Goal: Contribute content: Contribute content

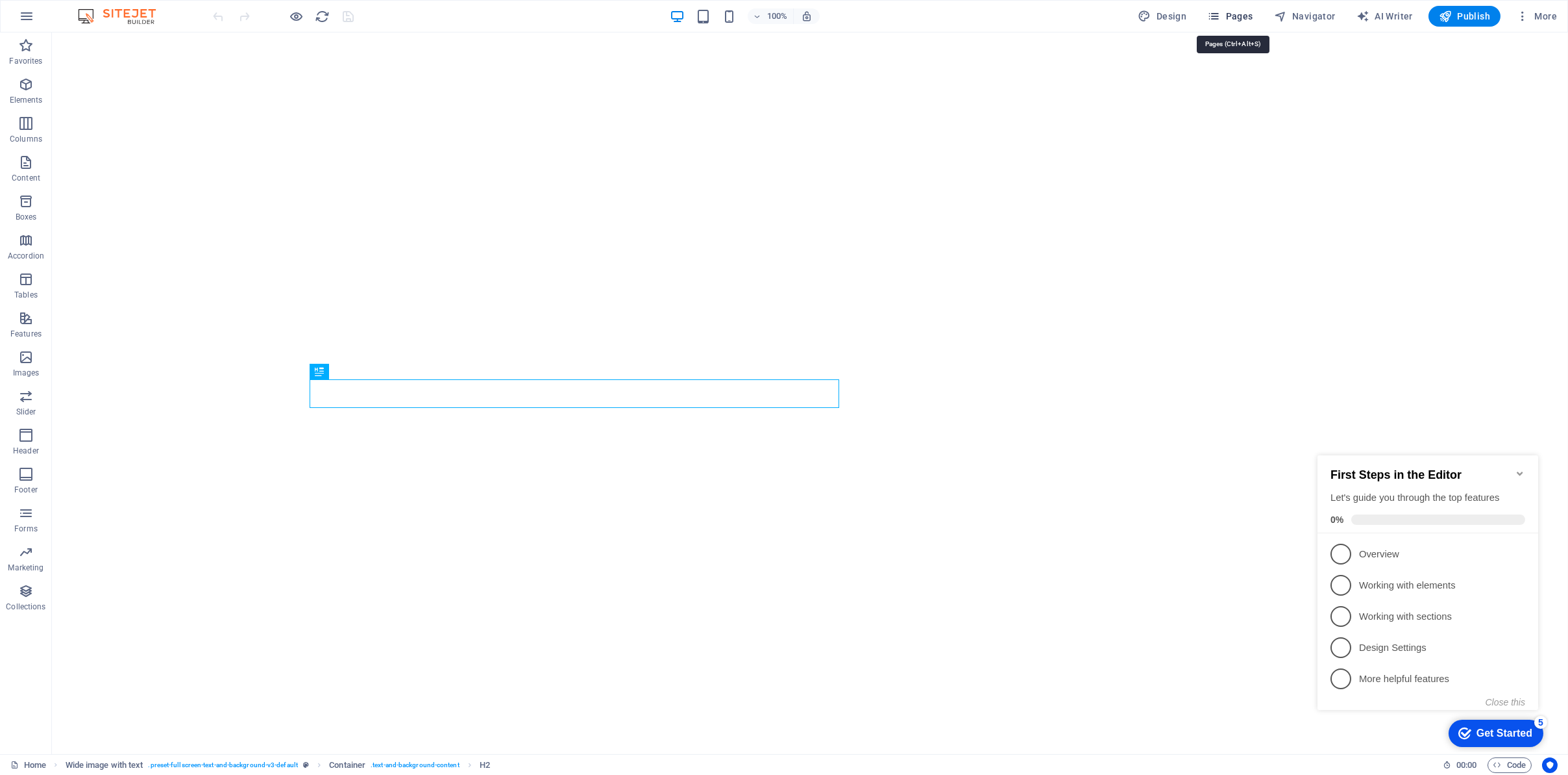
click at [1230, 19] on span "Pages" at bounding box center [1229, 16] width 45 height 13
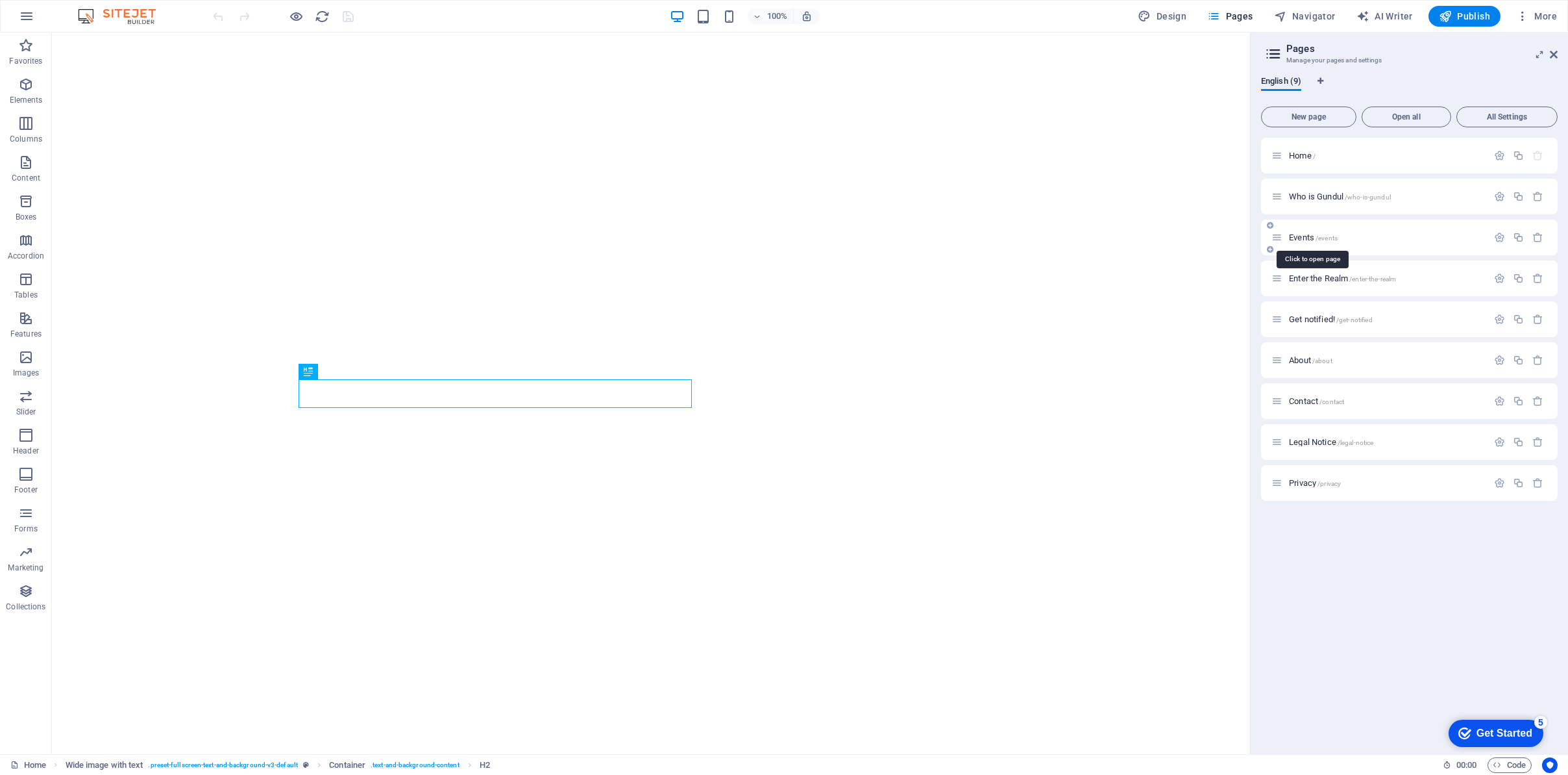
click at [1305, 238] on span "Events /events" at bounding box center [1313, 237] width 49 height 9
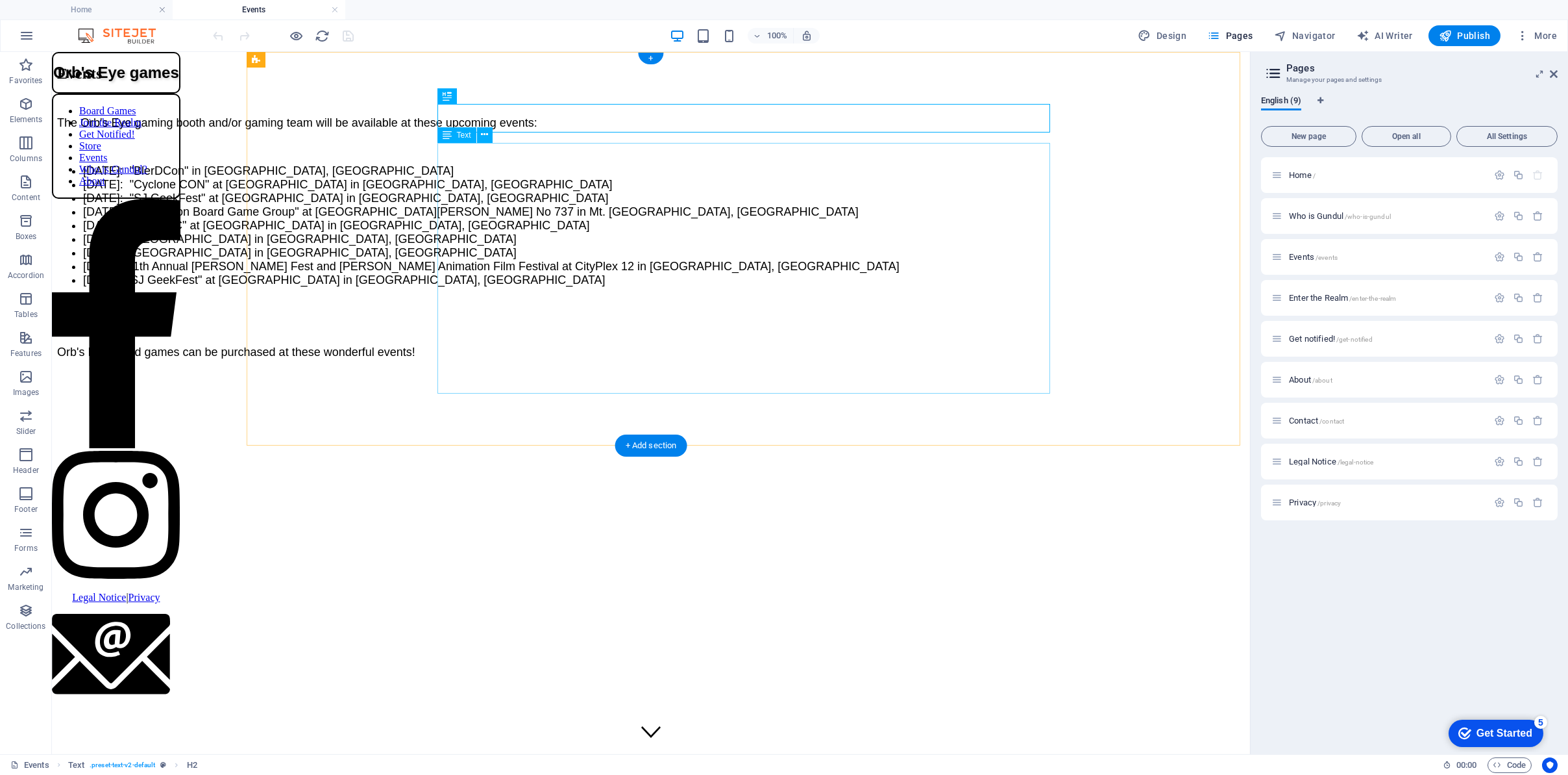
drag, startPoint x: 699, startPoint y: 330, endPoint x: 797, endPoint y: 330, distance: 98.0
click at [705, 330] on div "The Orb's Eye gaming booth and/or gaming team will be available at these upcomi…" at bounding box center [651, 237] width 1188 height 243
click at [481, 136] on icon at bounding box center [485, 135] width 8 height 13
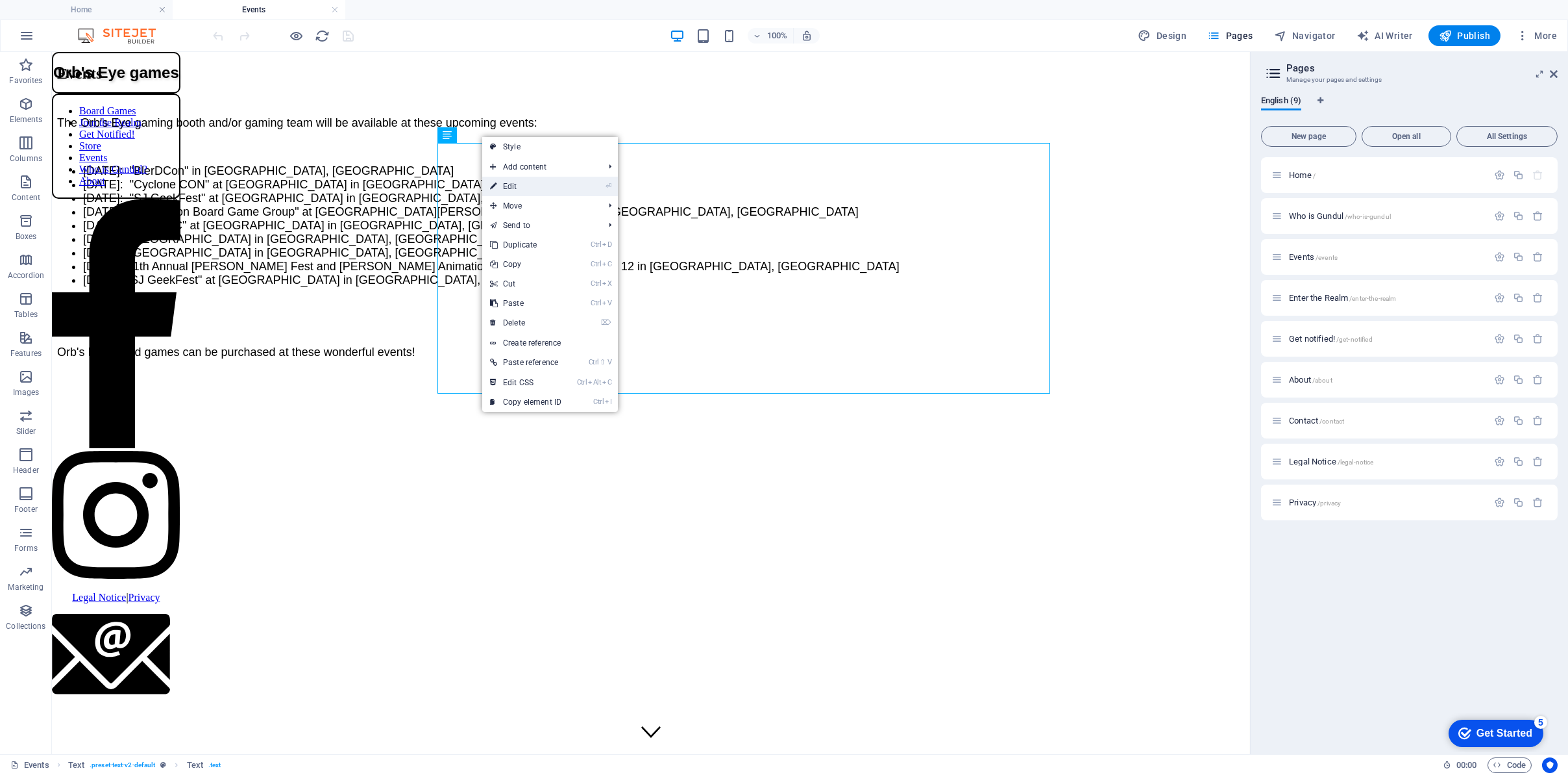
drag, startPoint x: 519, startPoint y: 186, endPoint x: 237, endPoint y: 134, distance: 286.8
click at [519, 186] on link "⏎ Edit" at bounding box center [525, 186] width 87 height 20
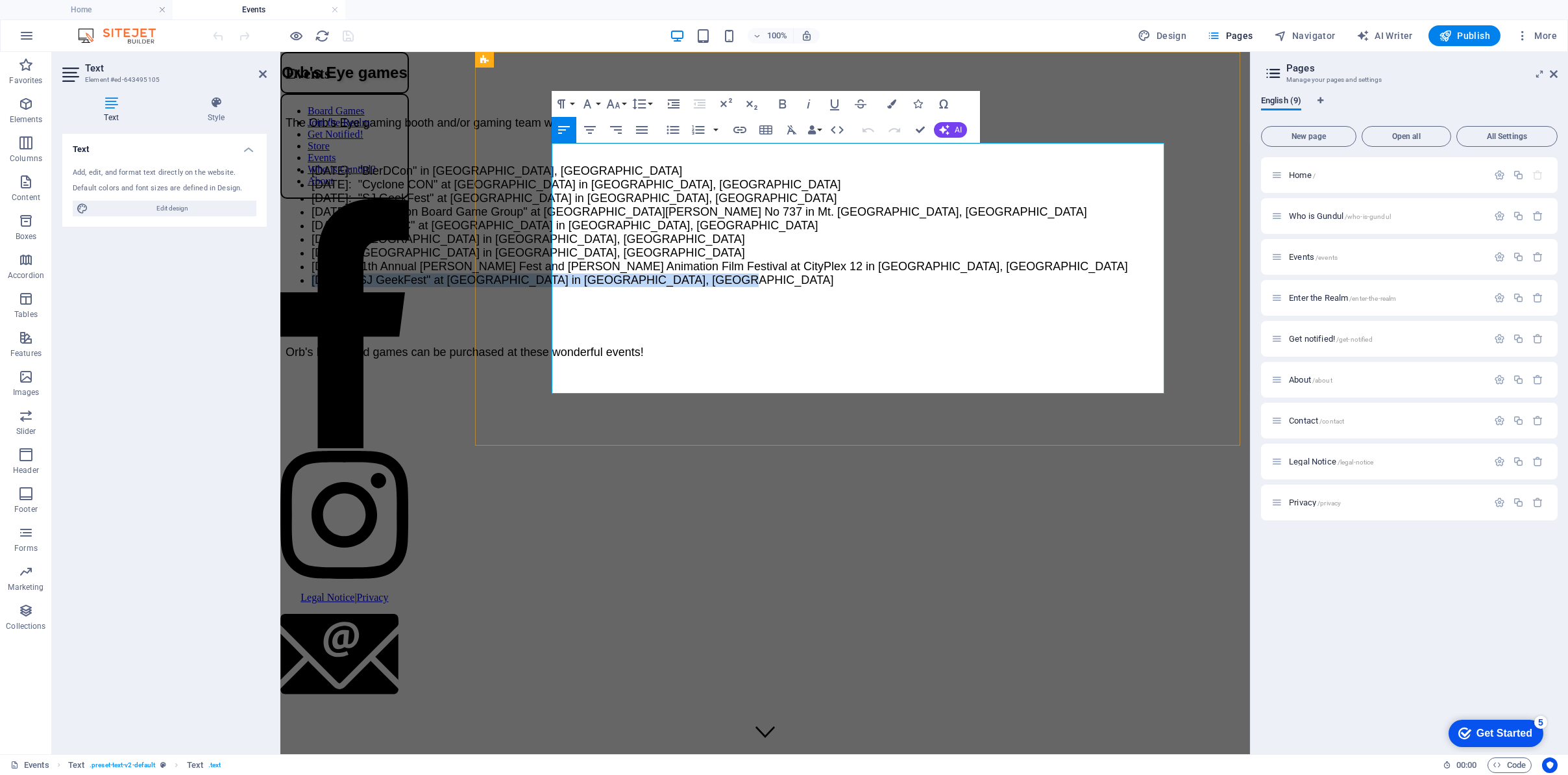
drag, startPoint x: 996, startPoint y: 334, endPoint x: 559, endPoint y: 332, distance: 437.0
click at [559, 287] on li "25-OCT-25: "SJ GeekFest" at Deptford Adventure Center in Westville, NJ" at bounding box center [778, 280] width 934 height 13
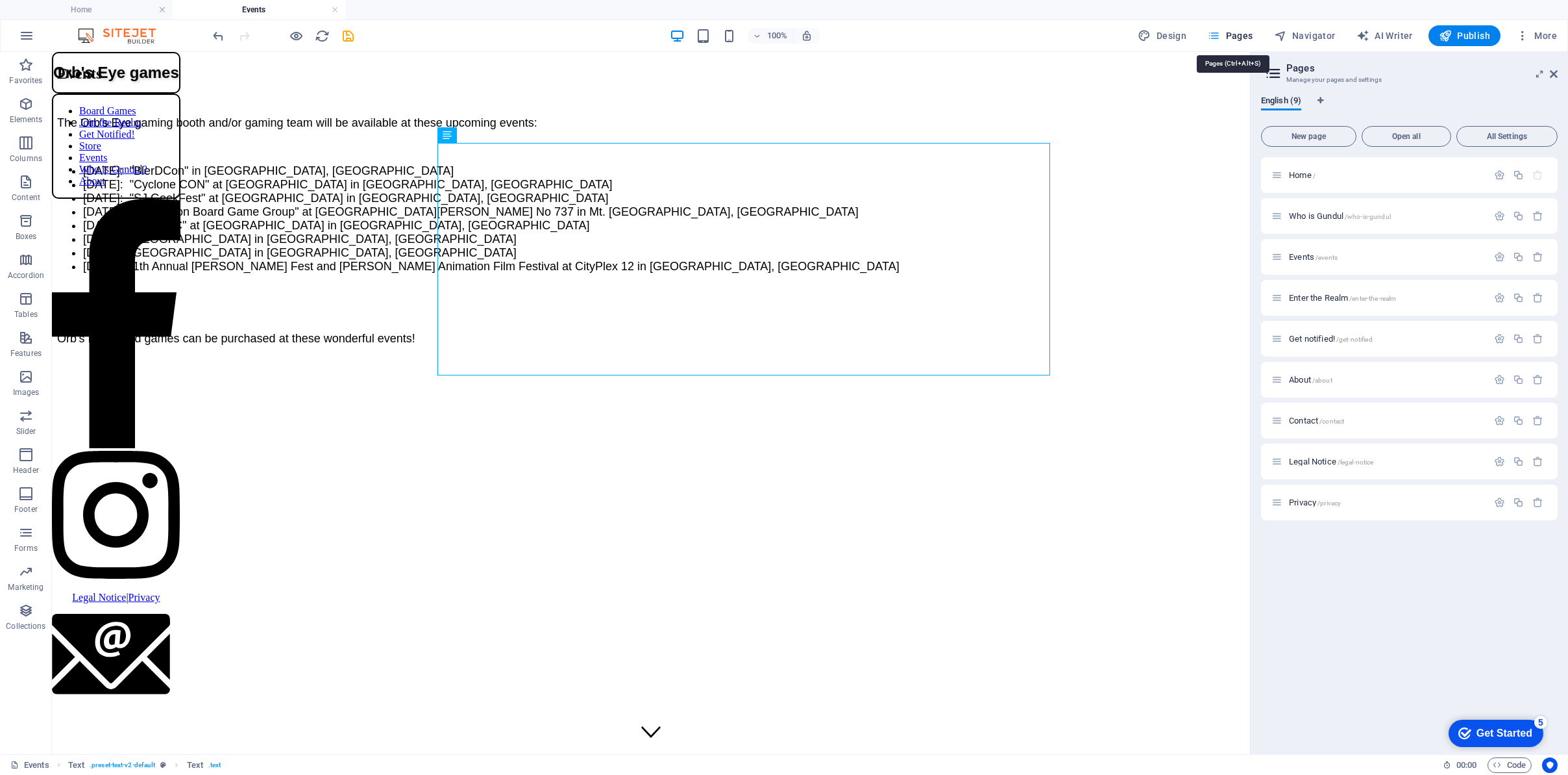
click at [1236, 29] on span "Pages" at bounding box center [1229, 36] width 45 height 13
click at [1324, 294] on span "Enter the Realm /enter-the-realm" at bounding box center [1342, 298] width 107 height 9
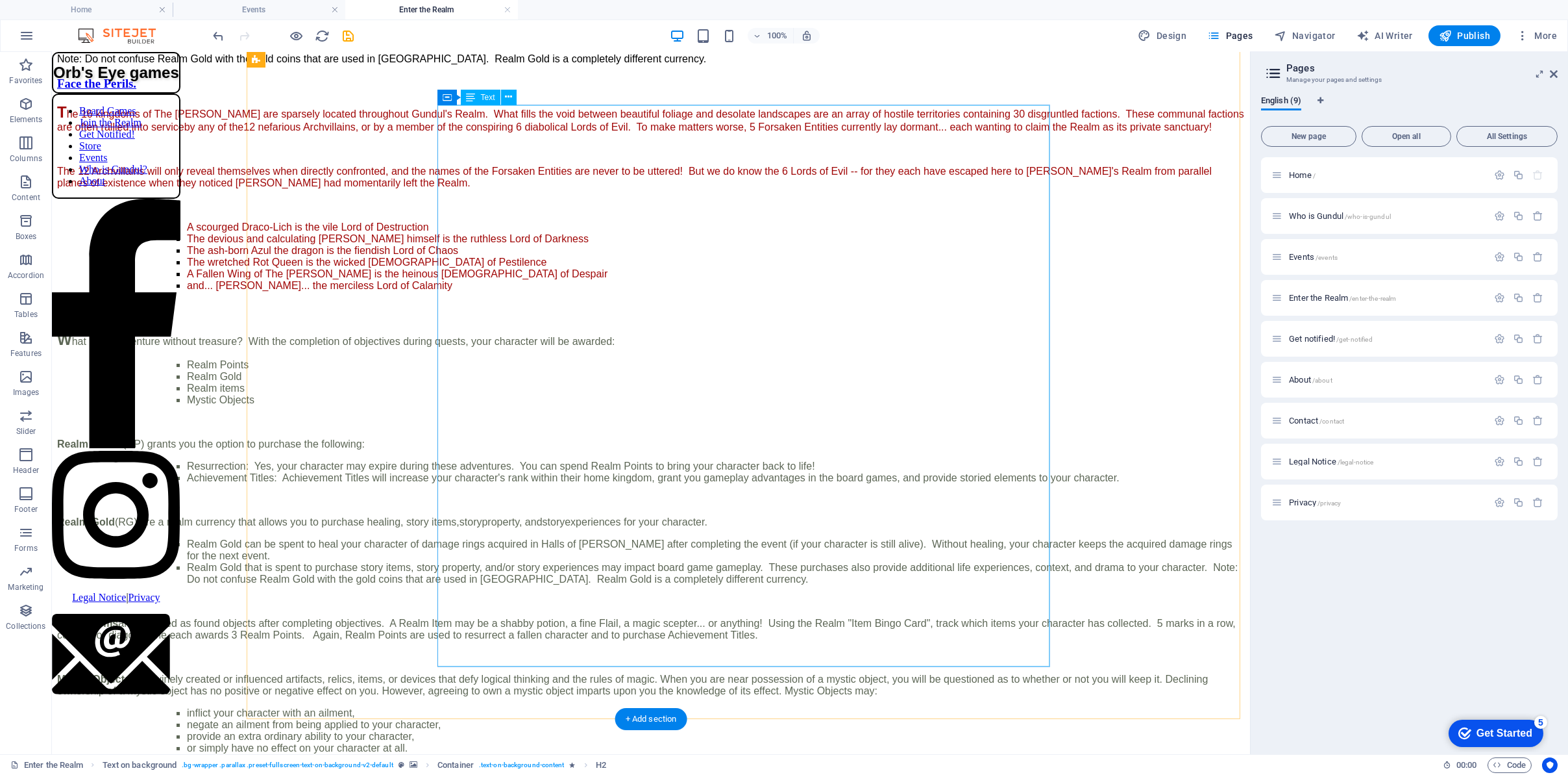
scroll to position [1299, 0]
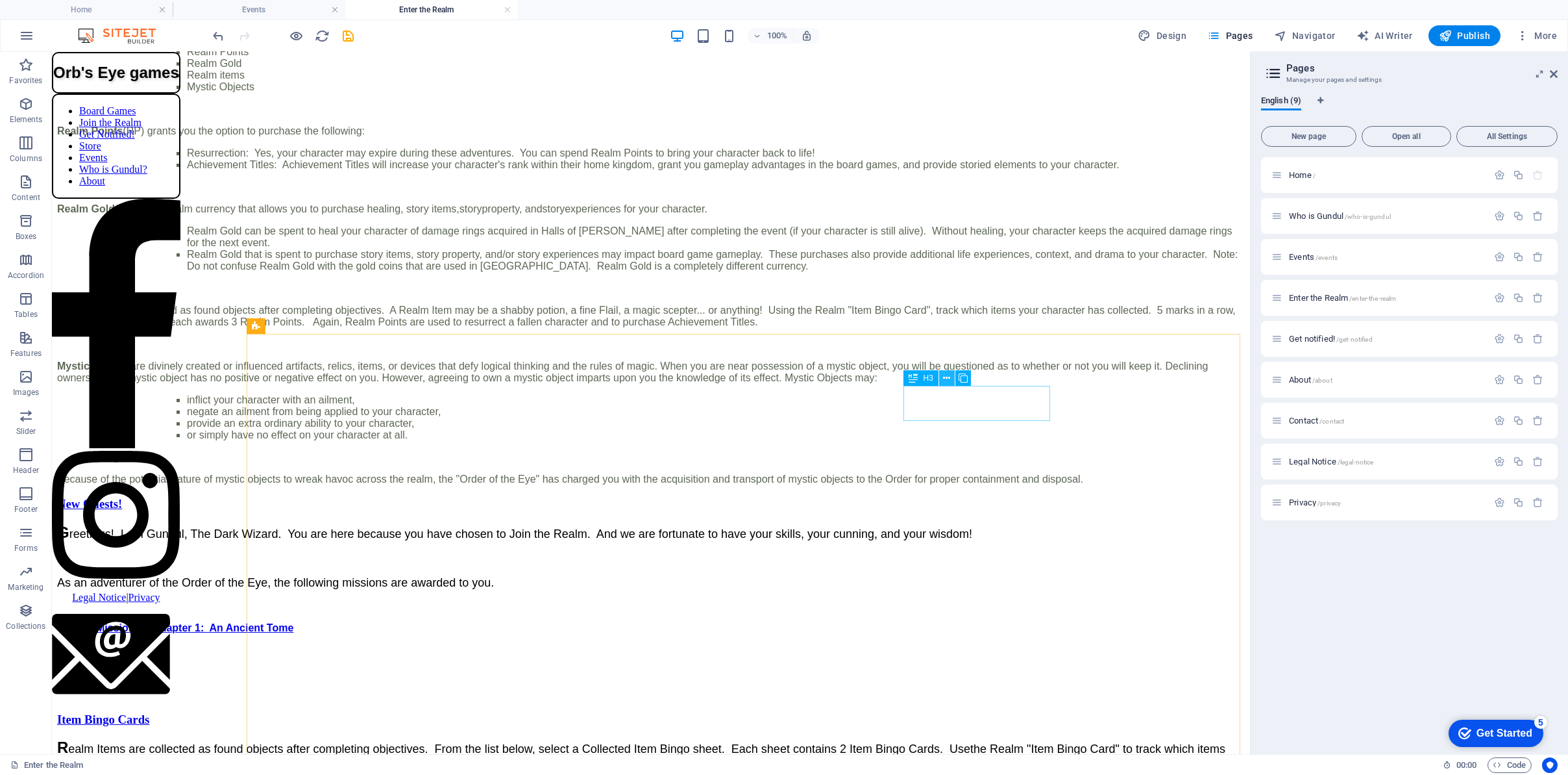
click at [944, 379] on icon at bounding box center [947, 378] width 8 height 13
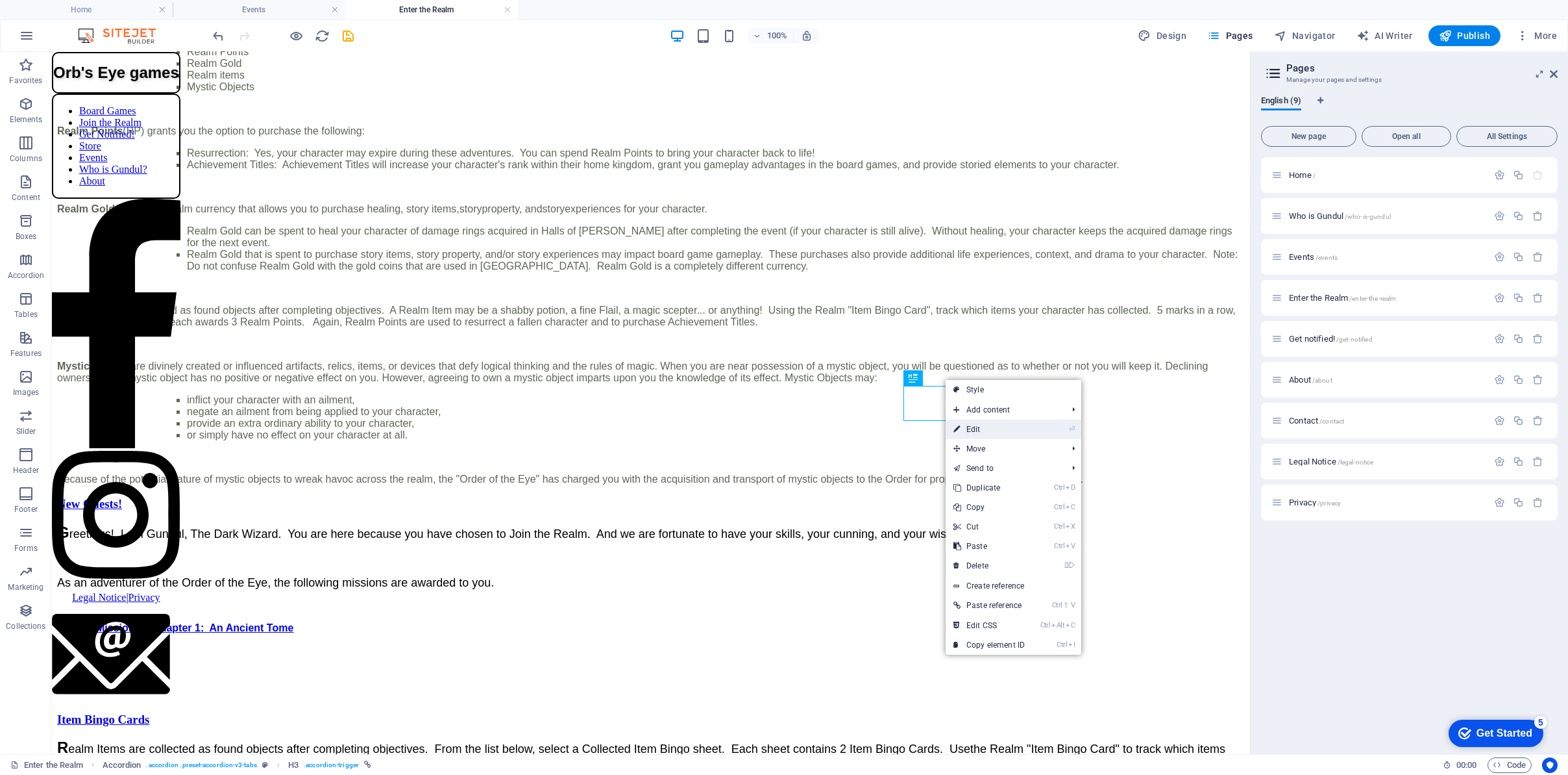
click at [970, 426] on link "⏎ Edit" at bounding box center [989, 428] width 87 height 20
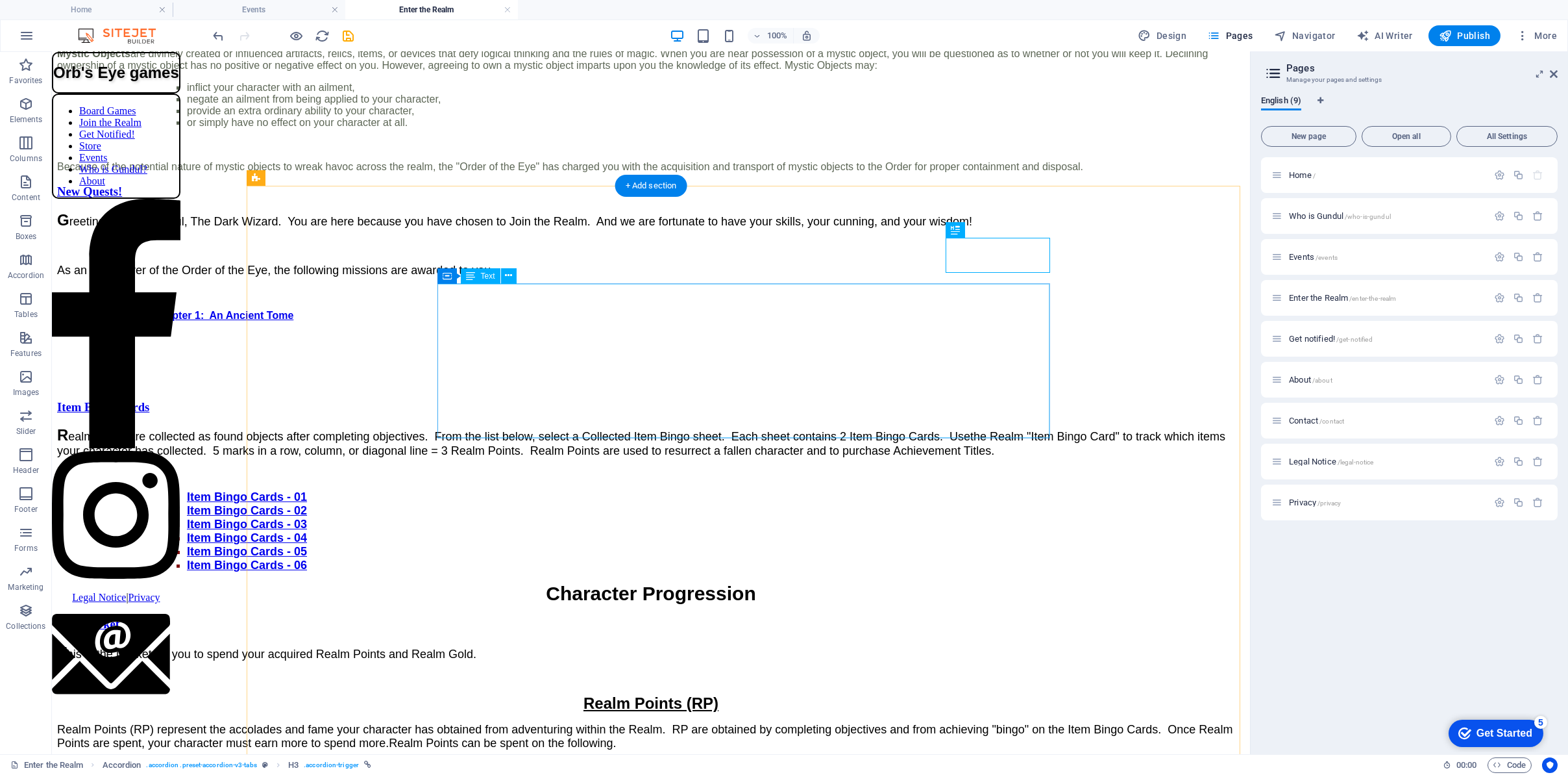
scroll to position [1623, 0]
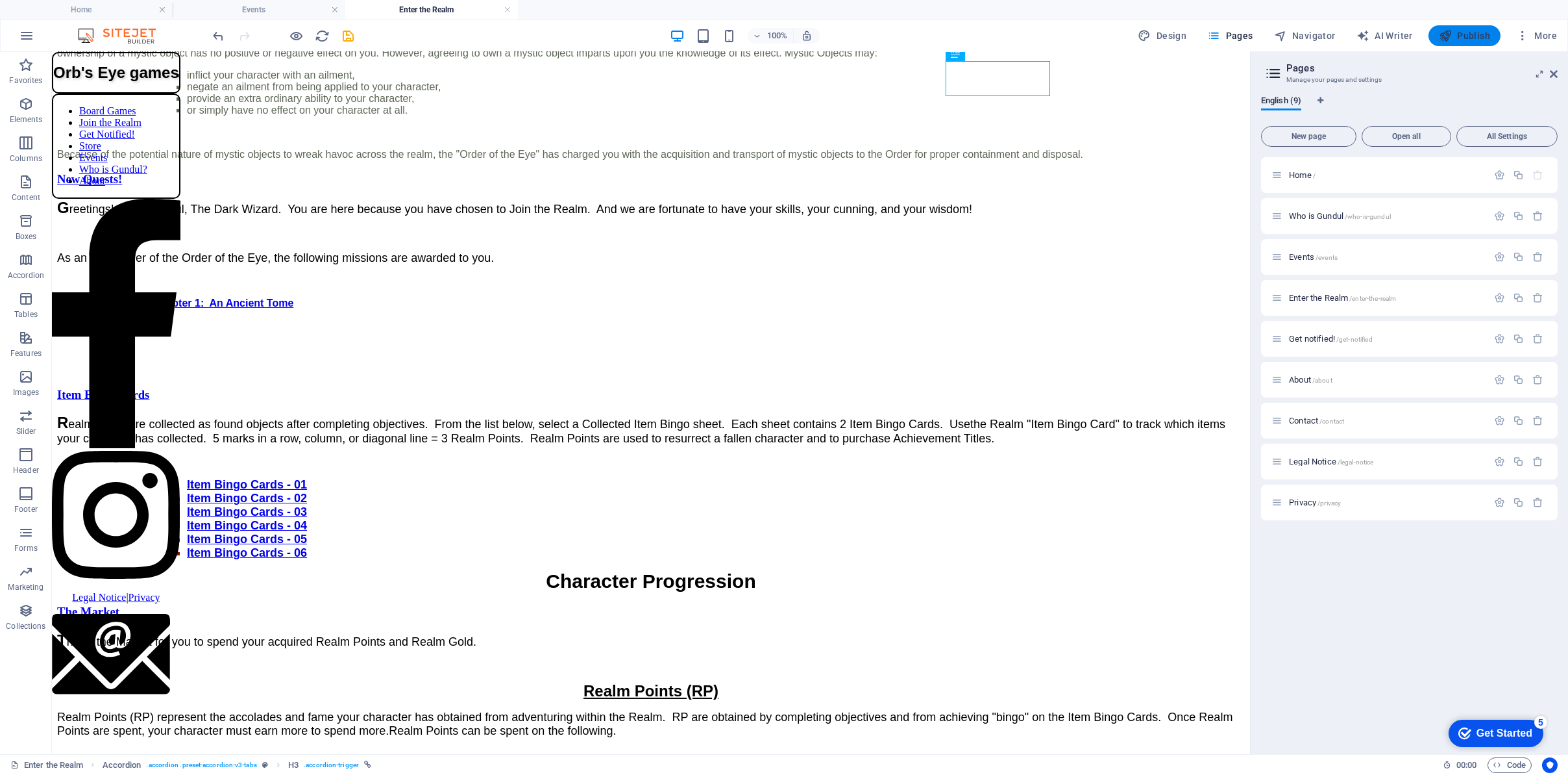
click at [1455, 29] on span "Publish" at bounding box center [1464, 36] width 51 height 13
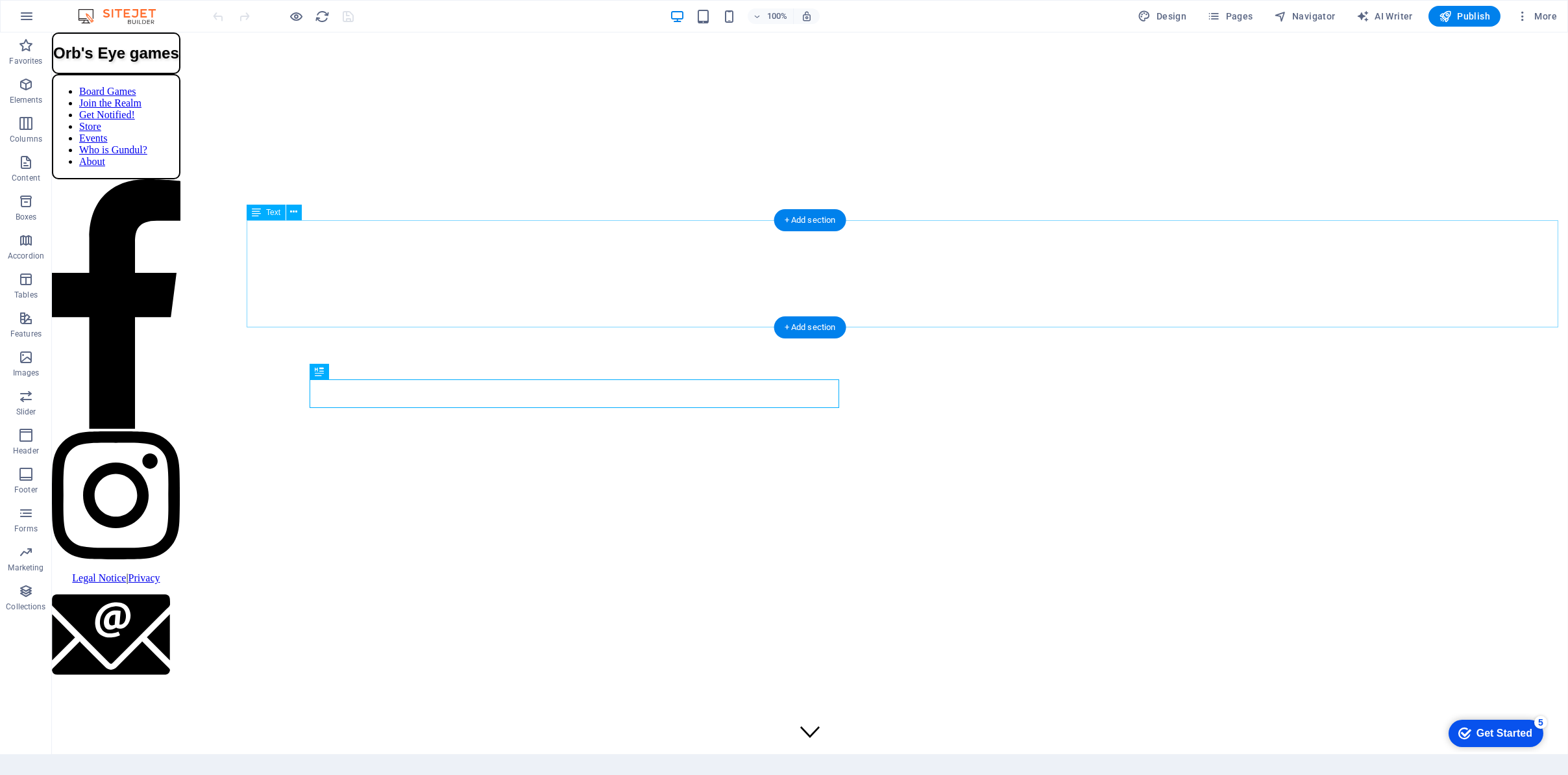
scroll to position [534, 0]
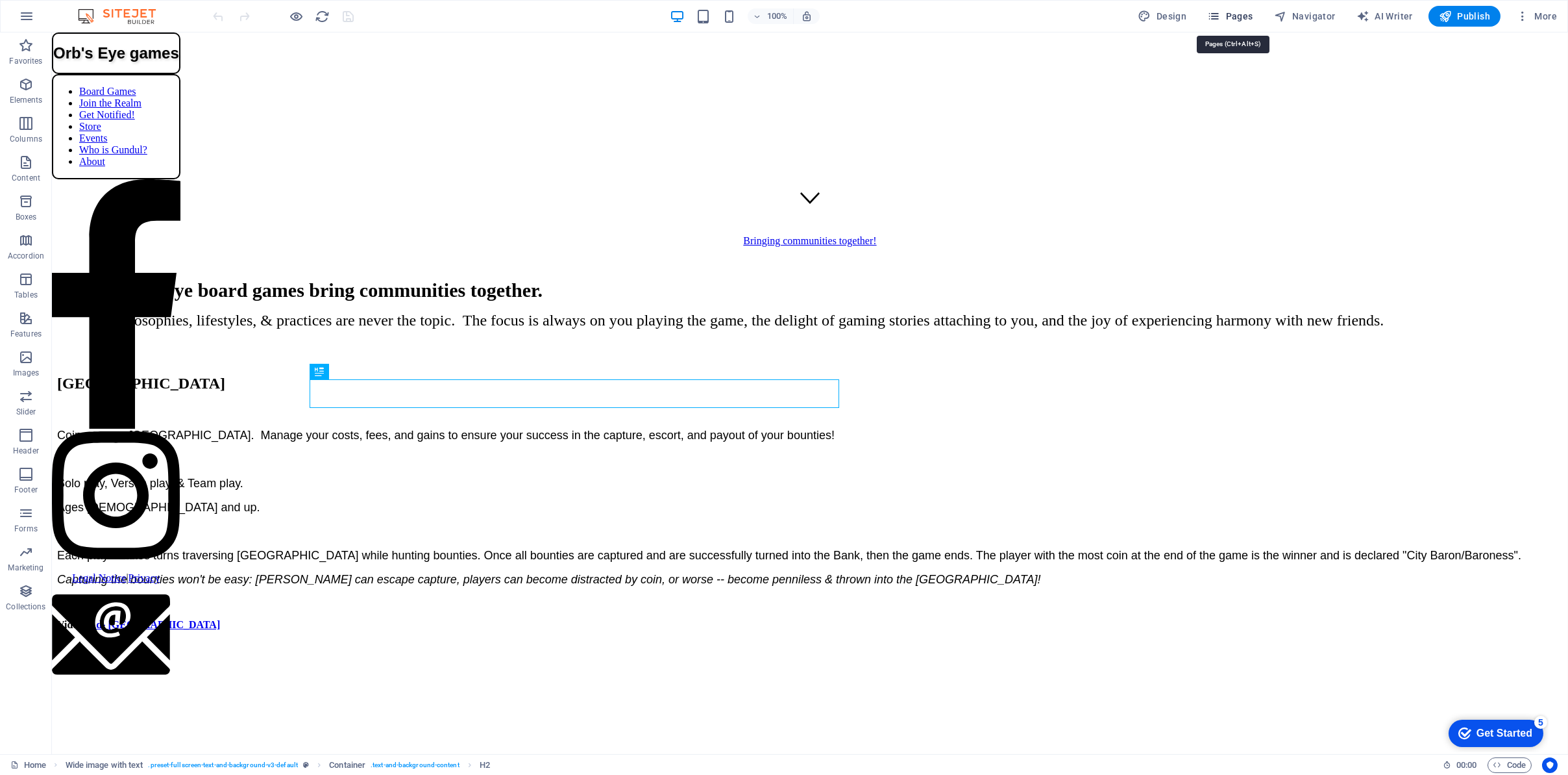
click at [1233, 16] on span "Pages" at bounding box center [1229, 16] width 45 height 13
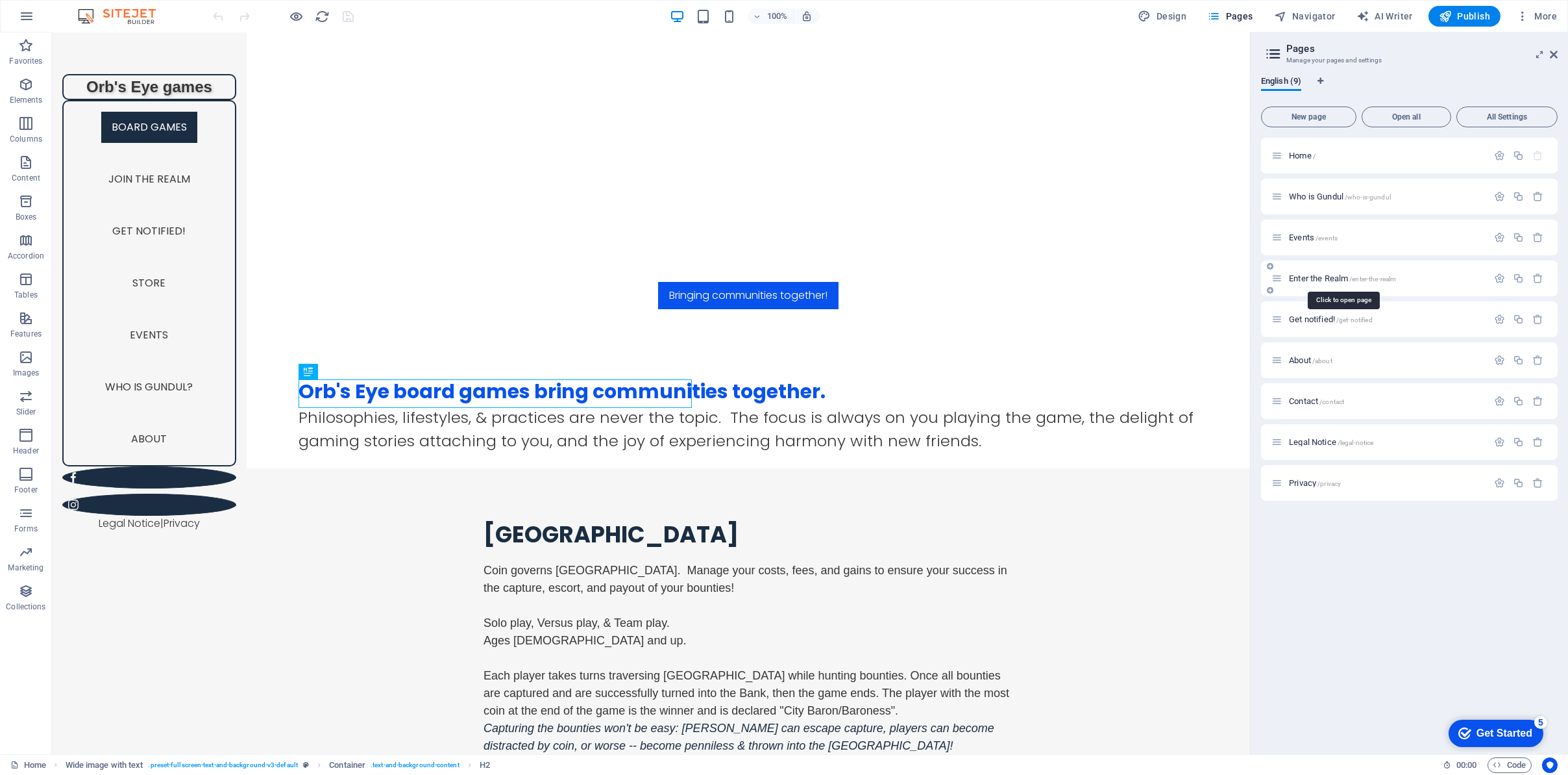
click at [1322, 278] on span "Enter the Realm /enter-the-realm" at bounding box center [1342, 278] width 107 height 9
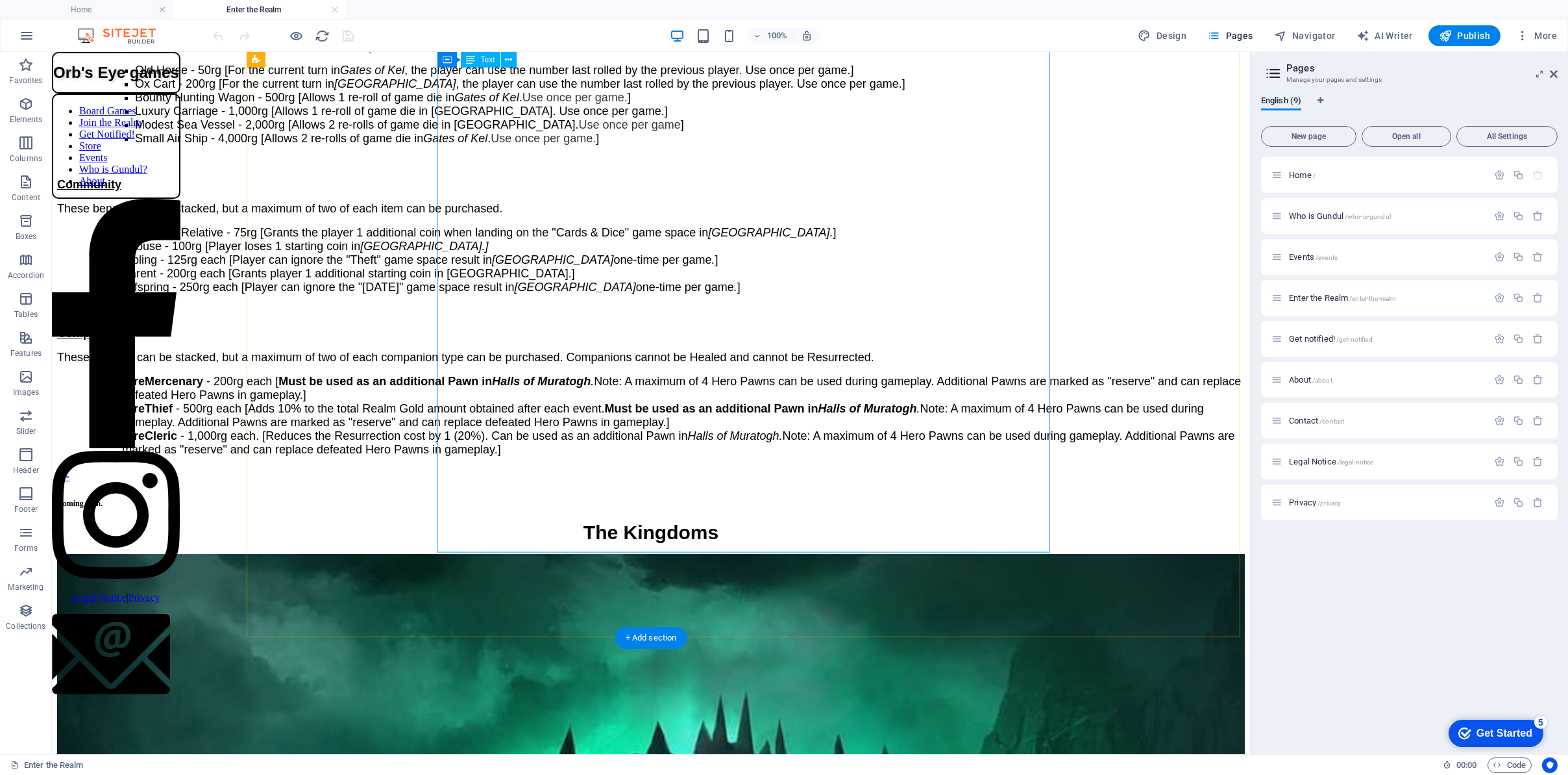
scroll to position [2857, 0]
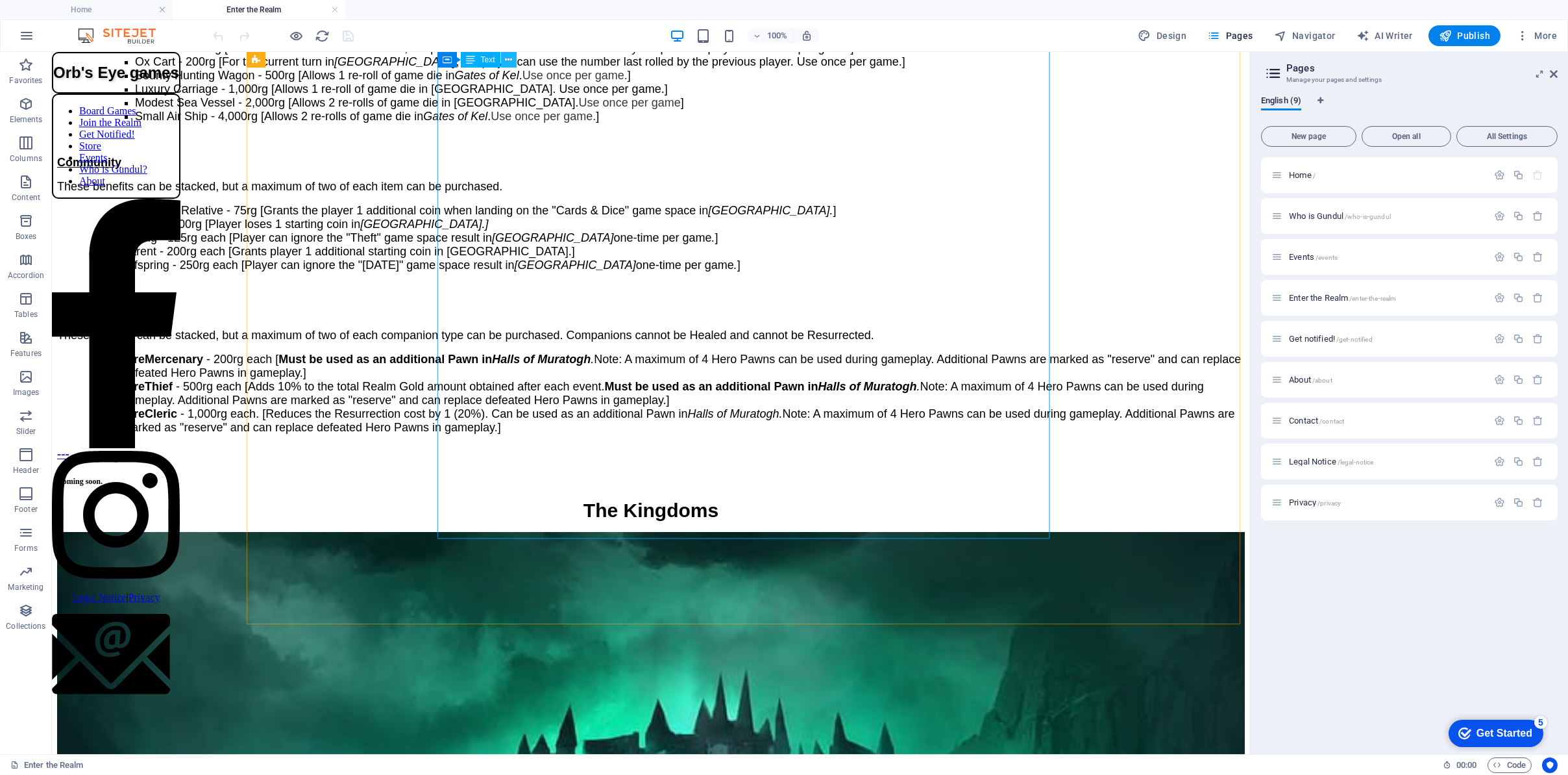
click at [508, 59] on icon at bounding box center [508, 60] width 8 height 13
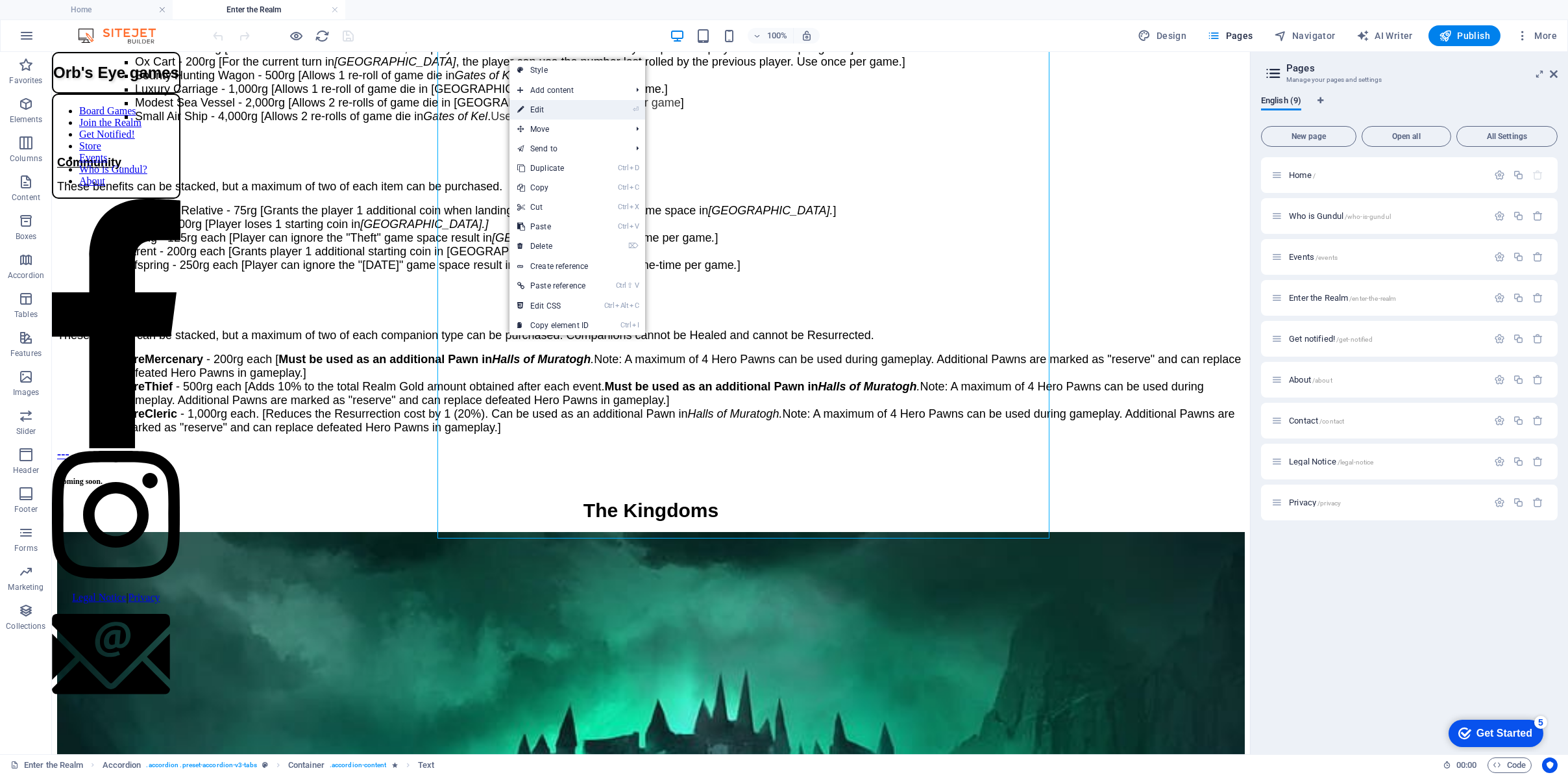
click at [542, 105] on link "⏎ Edit" at bounding box center [552, 109] width 87 height 20
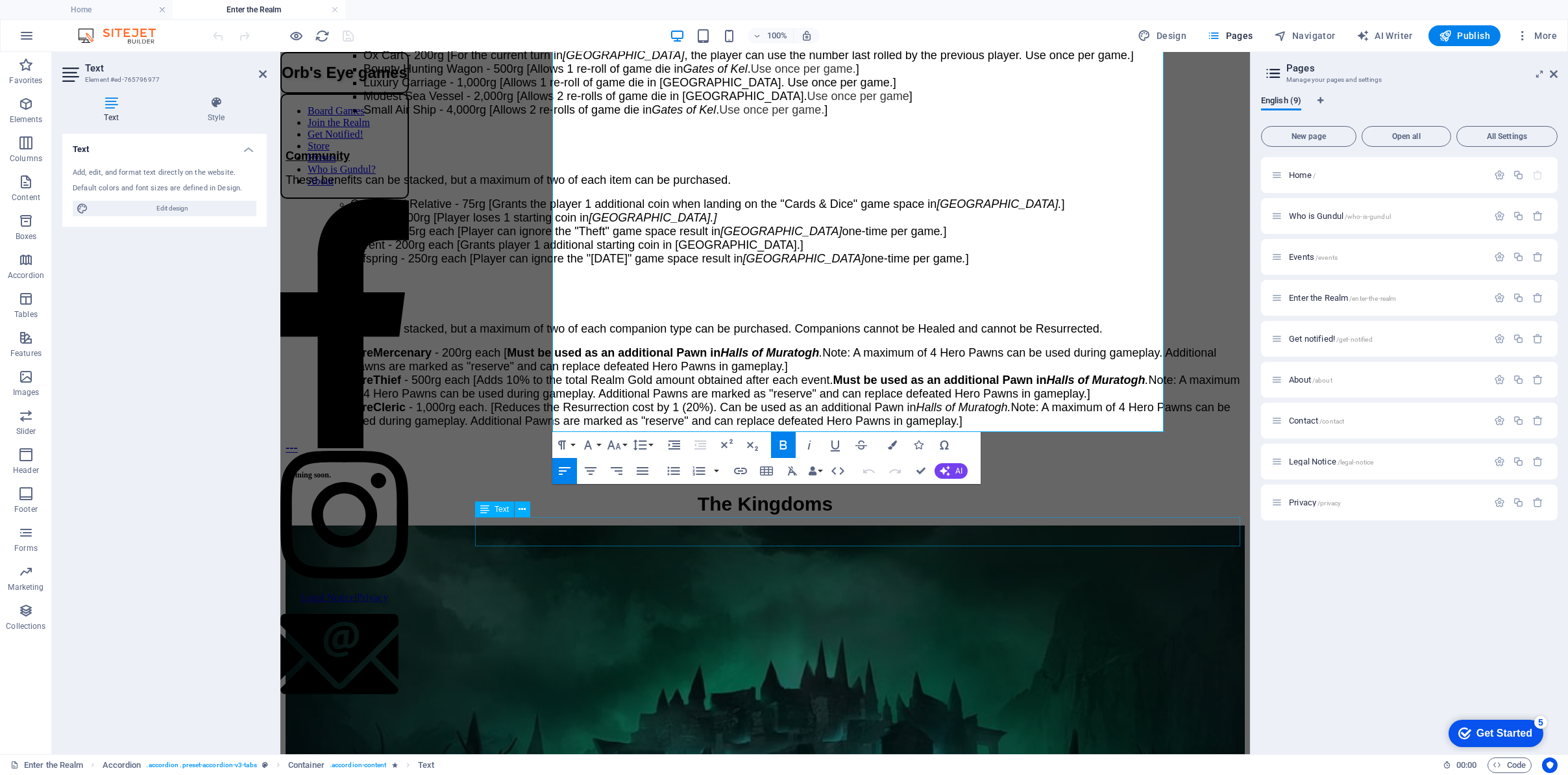
scroll to position [2866, 0]
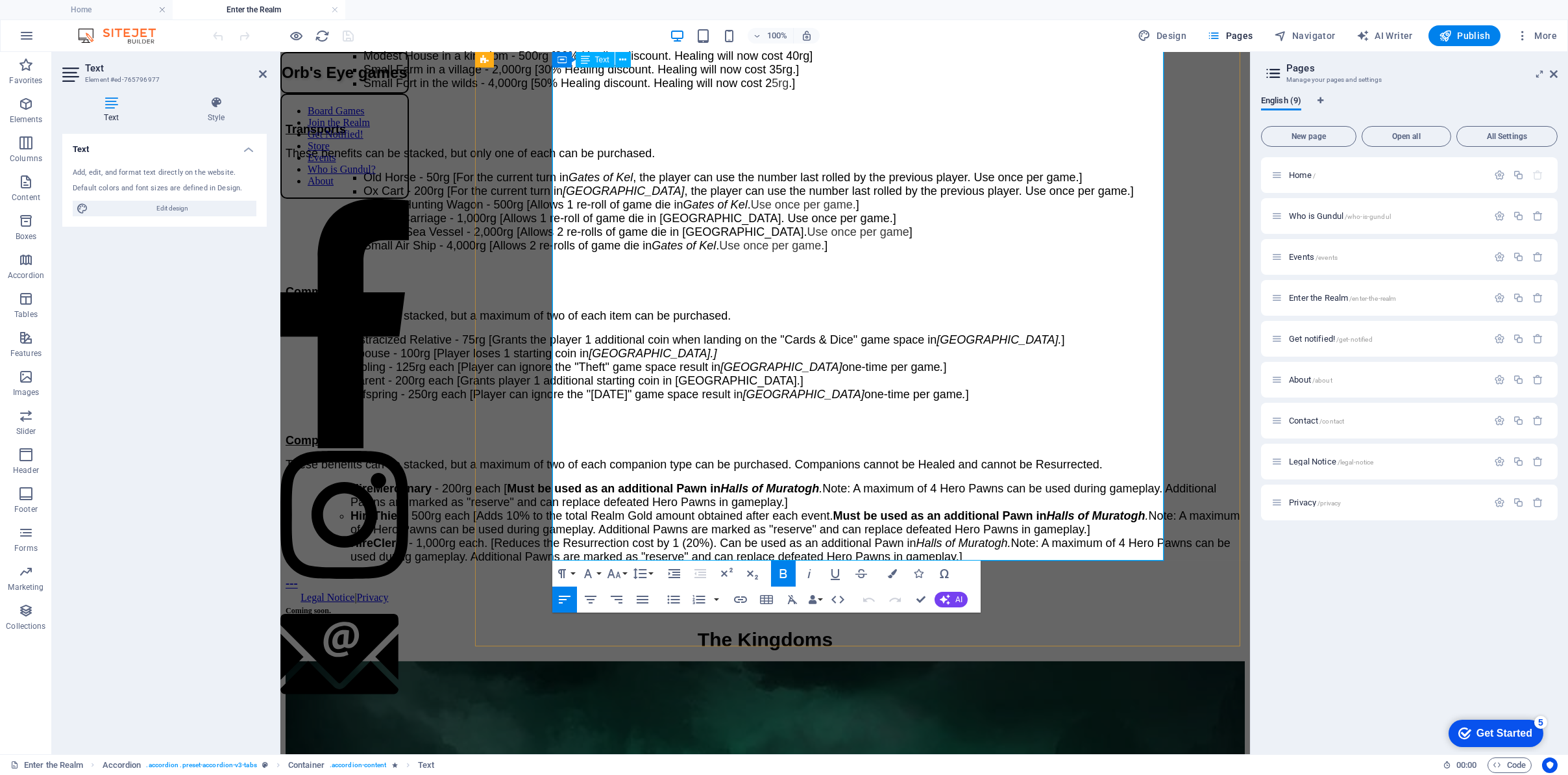
drag, startPoint x: 1094, startPoint y: 490, endPoint x: 586, endPoint y: 463, distance: 508.7
click at [586, 509] on li "Hire Thief - 500rg each [Adds 10% to the total Realm Gold amount obtained after…" at bounding box center [797, 523] width 894 height 27
copy span "Hire Thief - 500rg each [Adds 10% to the total Realm Gold amount obtained after…"
click at [793, 482] on li "Hire Mercenary - 200rg each [ Must be used as an additional Pawn in Halls of Mu…" at bounding box center [797, 495] width 894 height 27
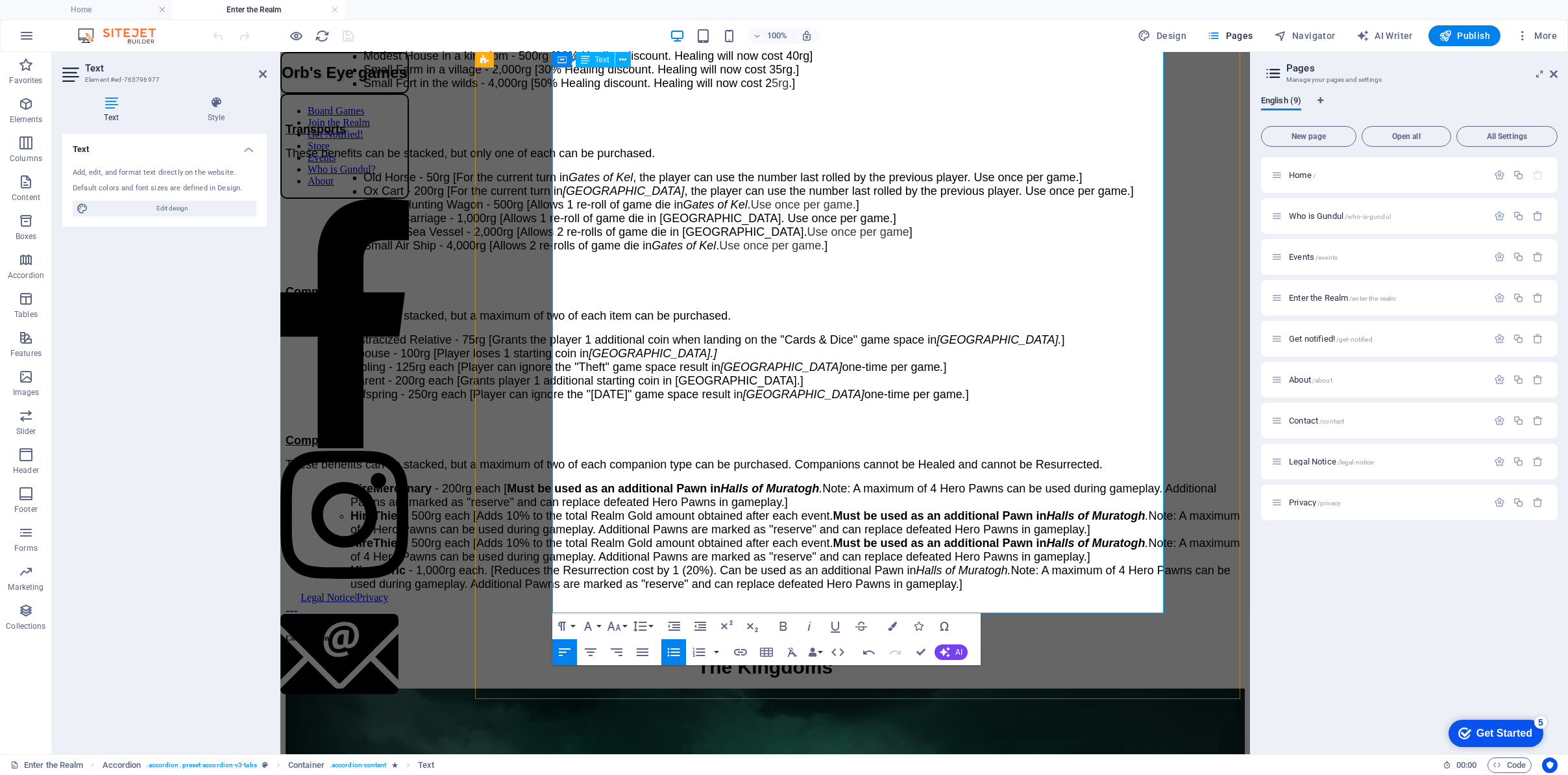
click at [401, 509] on strong "Thief" at bounding box center [387, 516] width 28 height 13
click at [650, 509] on span "Hire Bard - 500rg each [Adds 10% to the total Realm Gold amount obtained after …" at bounding box center [794, 523] width 888 height 26
drag, startPoint x: 711, startPoint y: 461, endPoint x: 1063, endPoint y: 461, distance: 352.0
click at [1063, 509] on span "Hire Bard - 300rg each [Adds 10% to the total Realm Gold amount obtained after …" at bounding box center [794, 523] width 888 height 26
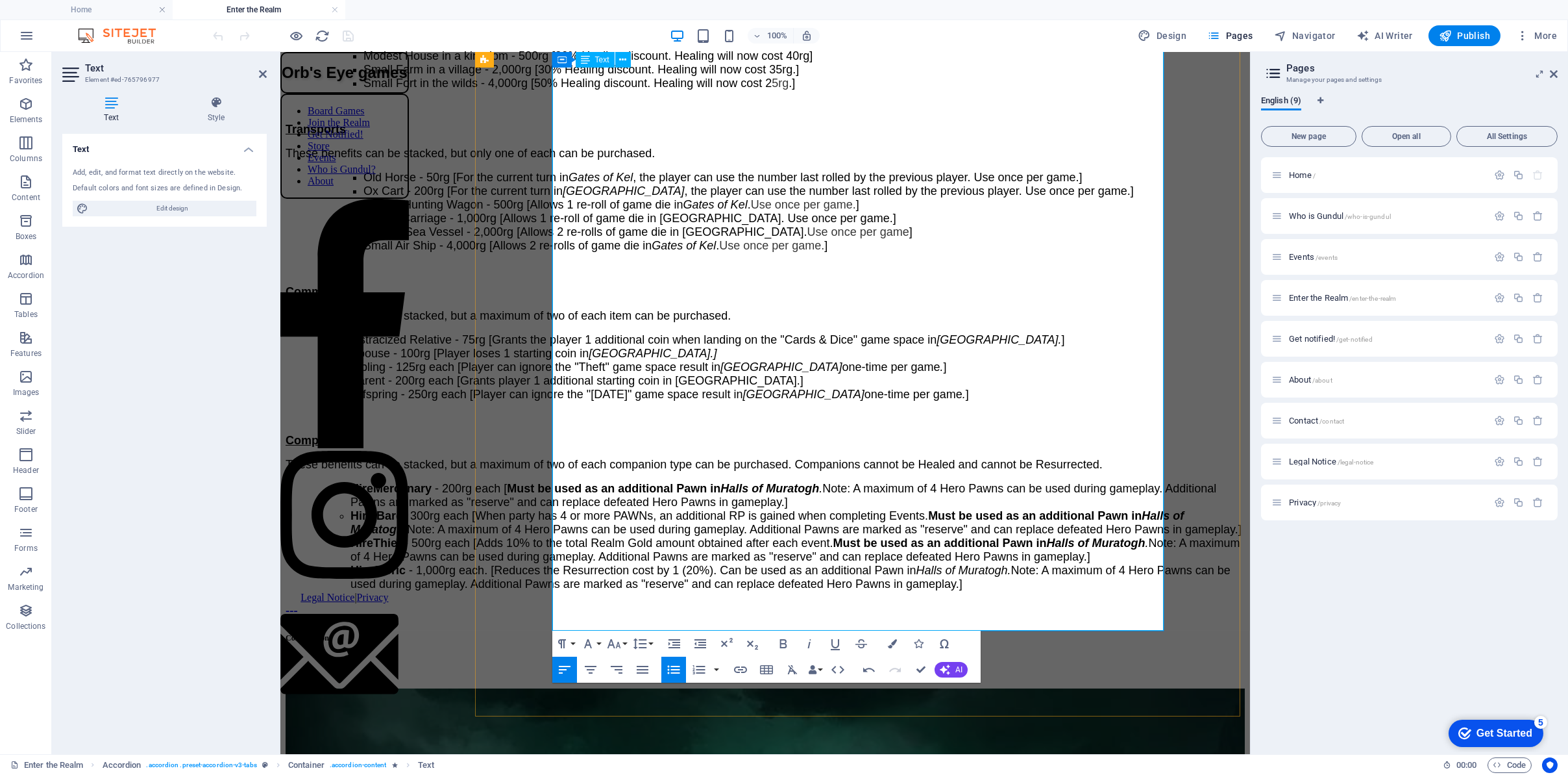
click at [744, 509] on span "Hire Bard - 300rg each [When party has 4 or more PAWNs, an additional RP is gai…" at bounding box center [795, 523] width 891 height 26
click at [1002, 509] on span "Hire Bard - 300rg each [When Hero's party has 4 or more PAWNs, an additional RP…" at bounding box center [795, 523] width 891 height 26
click at [1010, 509] on span "Hire Bard - 300rg each [When Hero's party has 4 or more PAWNs, an additional RP…" at bounding box center [795, 523] width 891 height 26
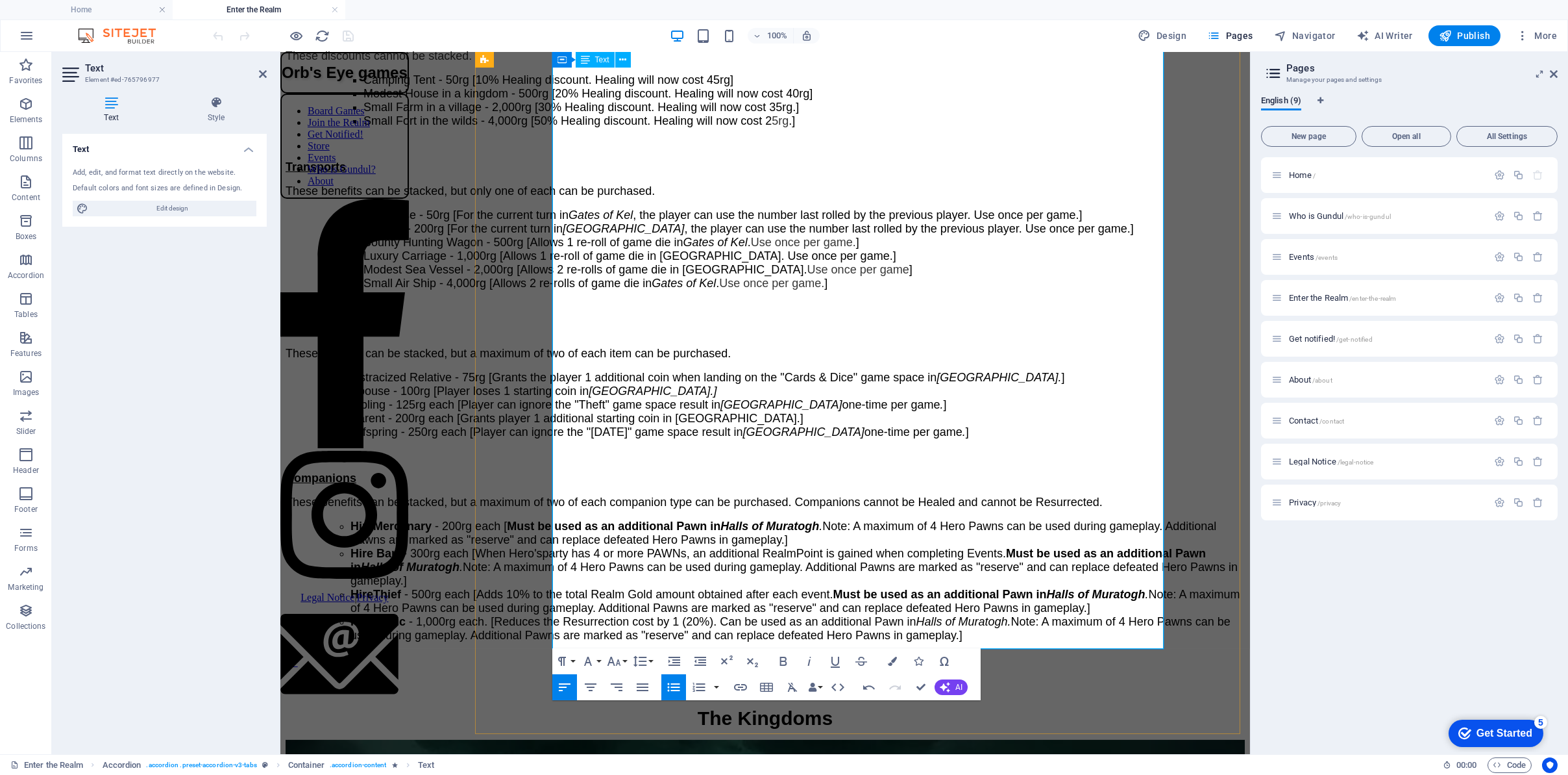
scroll to position [2801, 0]
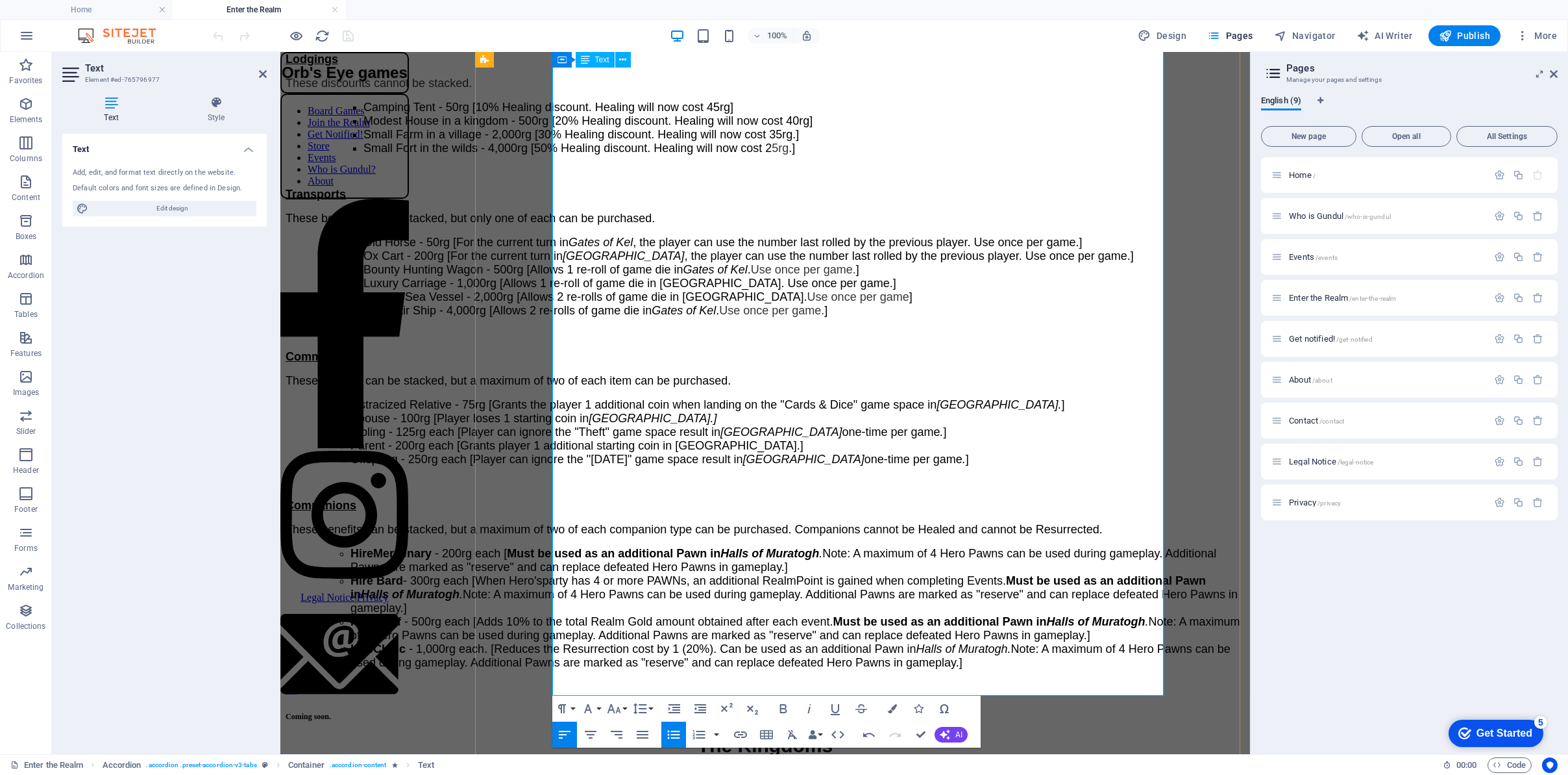
click at [638, 574] on span "Hire Bard - 300rg each [When Hero's party has 4 or more PAWNs, an additional Re…" at bounding box center [793, 594] width 888 height 40
click at [1468, 33] on span "Publish" at bounding box center [1464, 36] width 51 height 13
